Goal: Task Accomplishment & Management: Manage account settings

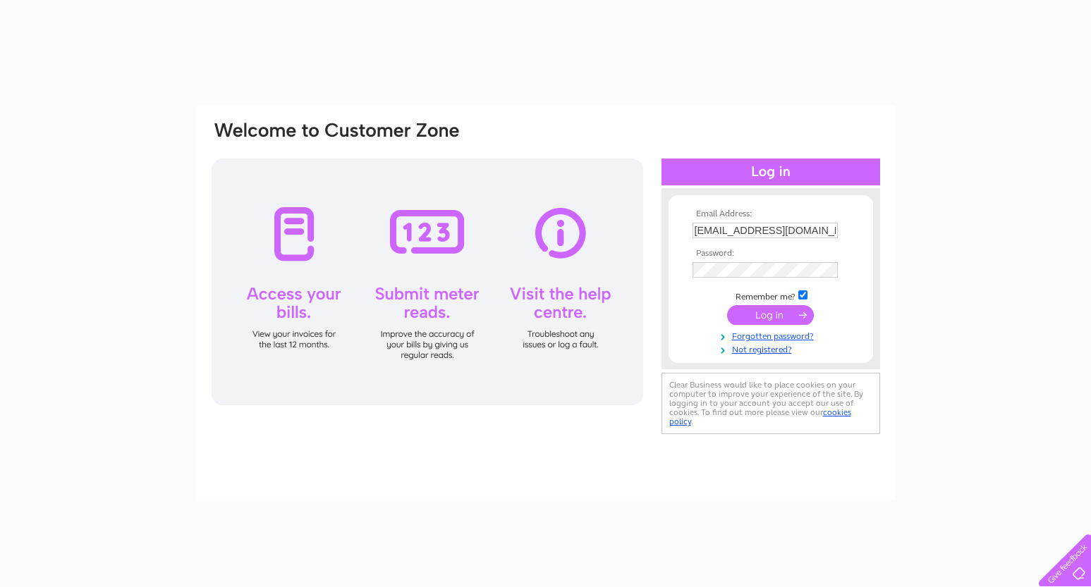
click at [764, 317] on input "submit" at bounding box center [770, 315] width 87 height 20
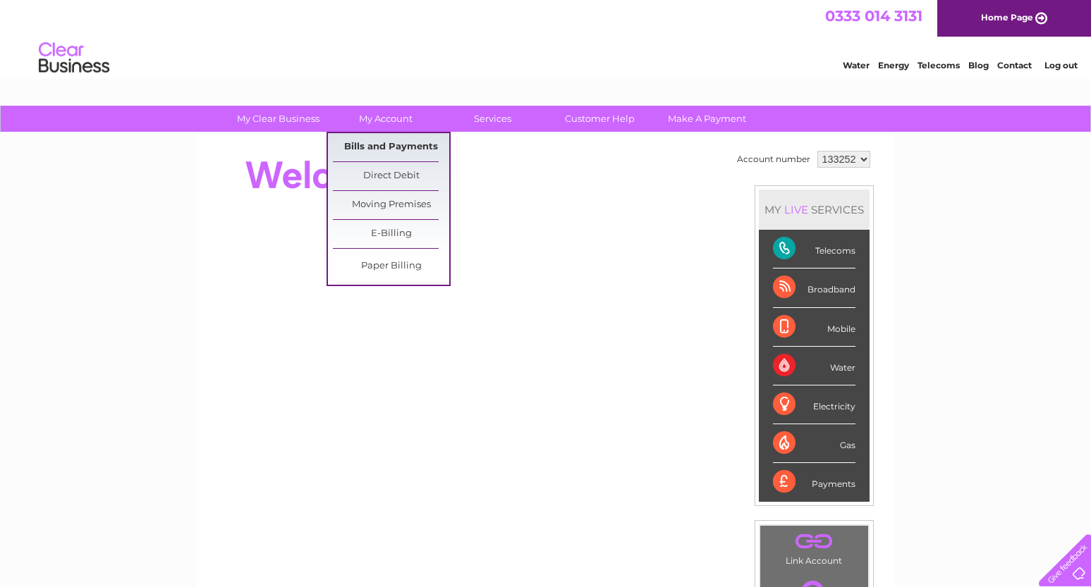
click at [398, 147] on link "Bills and Payments" at bounding box center [391, 147] width 116 height 28
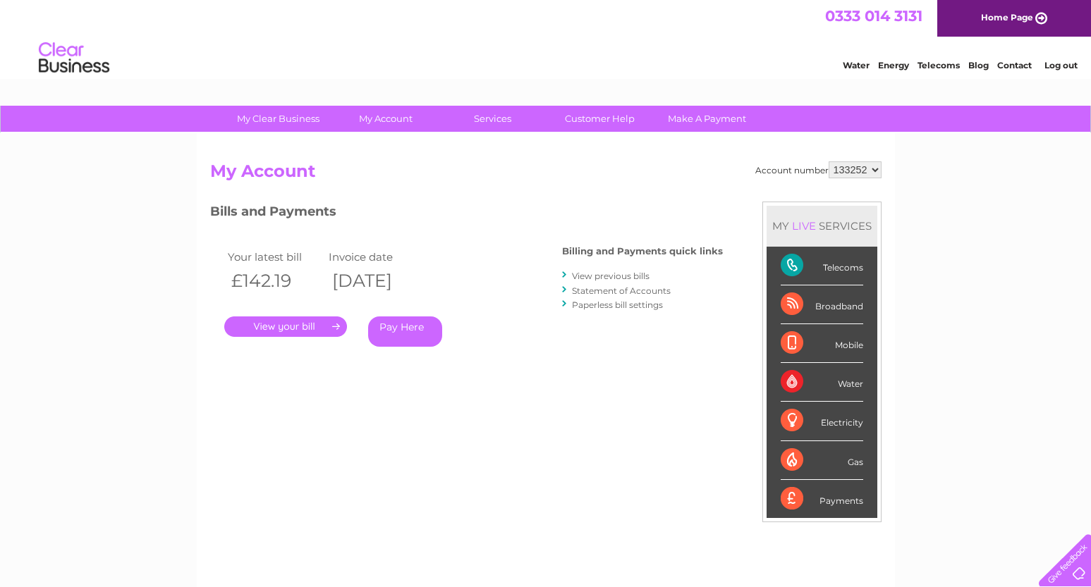
click at [329, 328] on link "." at bounding box center [285, 327] width 123 height 20
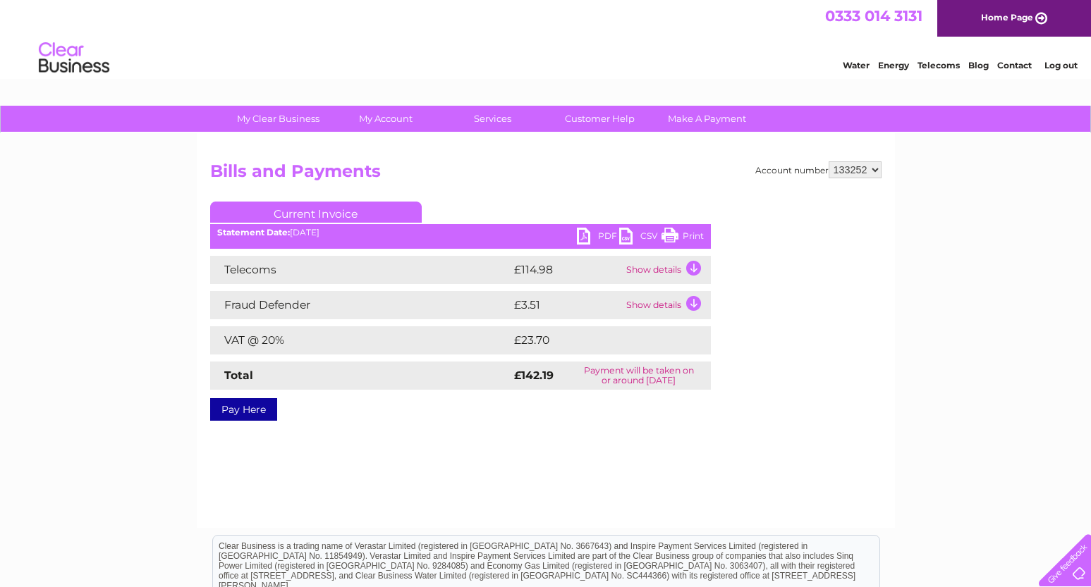
click at [601, 236] on link "PDF" at bounding box center [598, 238] width 42 height 20
